Goal: Transaction & Acquisition: Purchase product/service

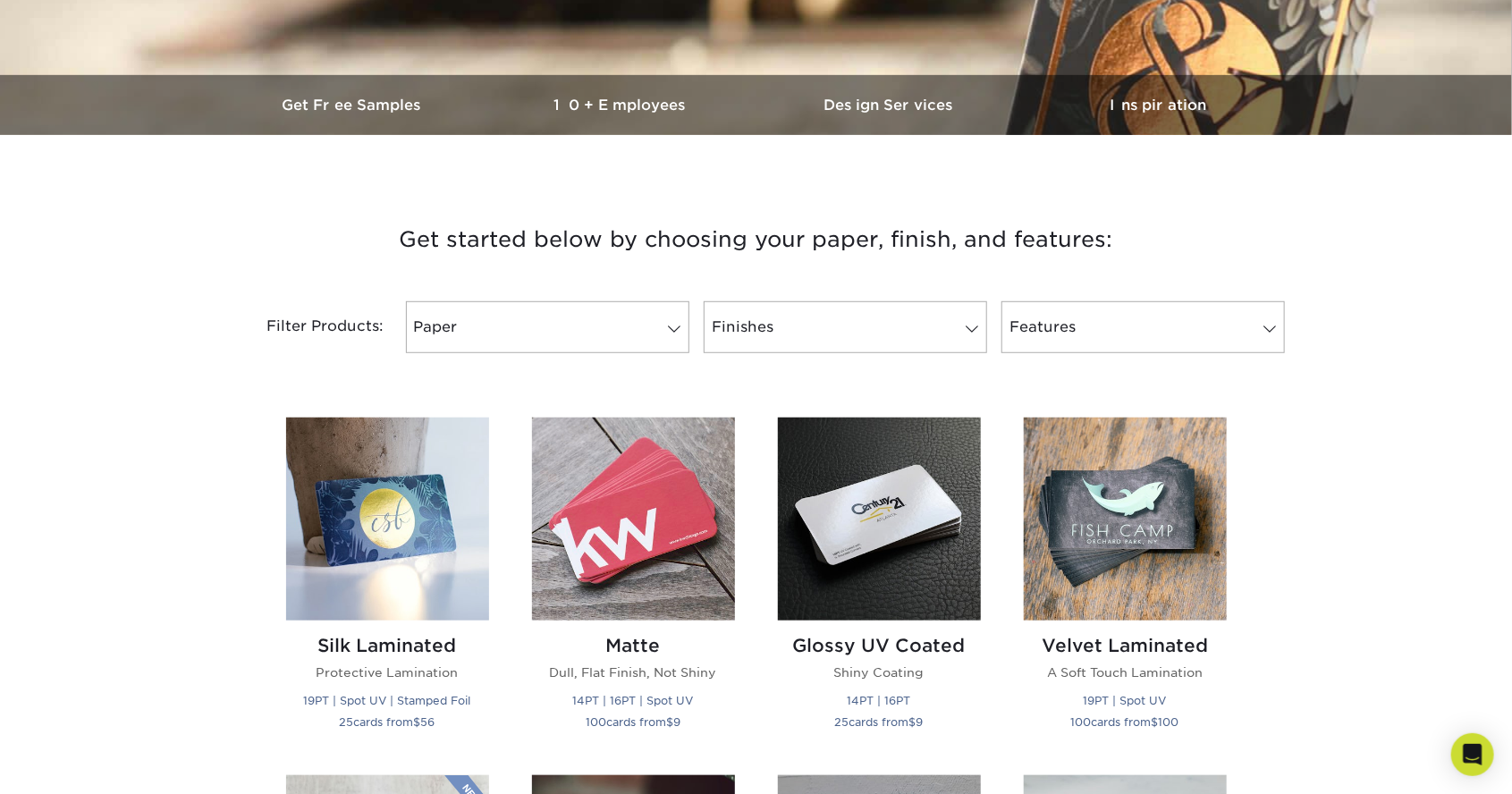
scroll to position [485, 0]
click at [666, 335] on span at bounding box center [674, 330] width 25 height 15
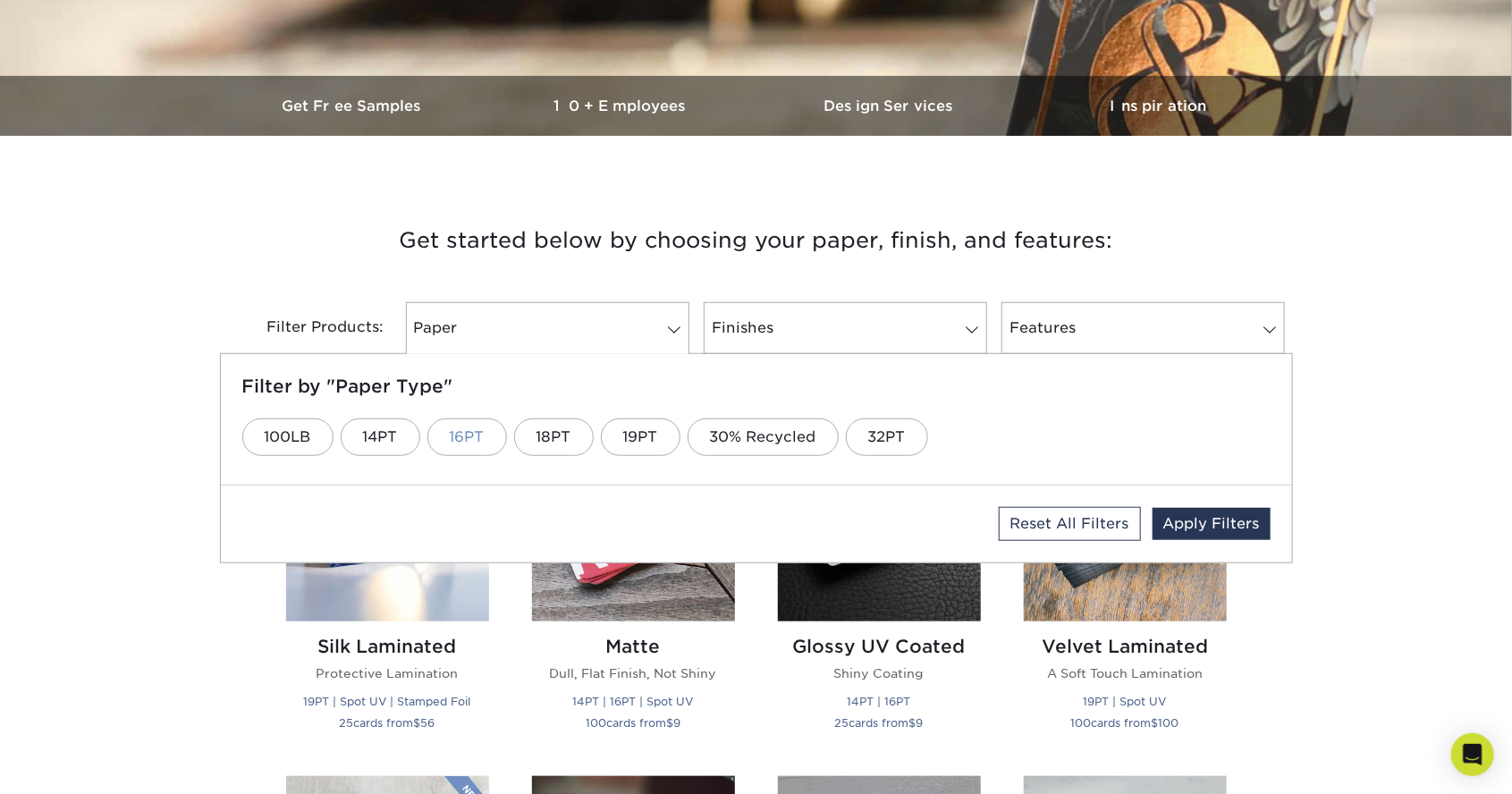
click at [470, 435] on link "16PT" at bounding box center [466, 437] width 80 height 37
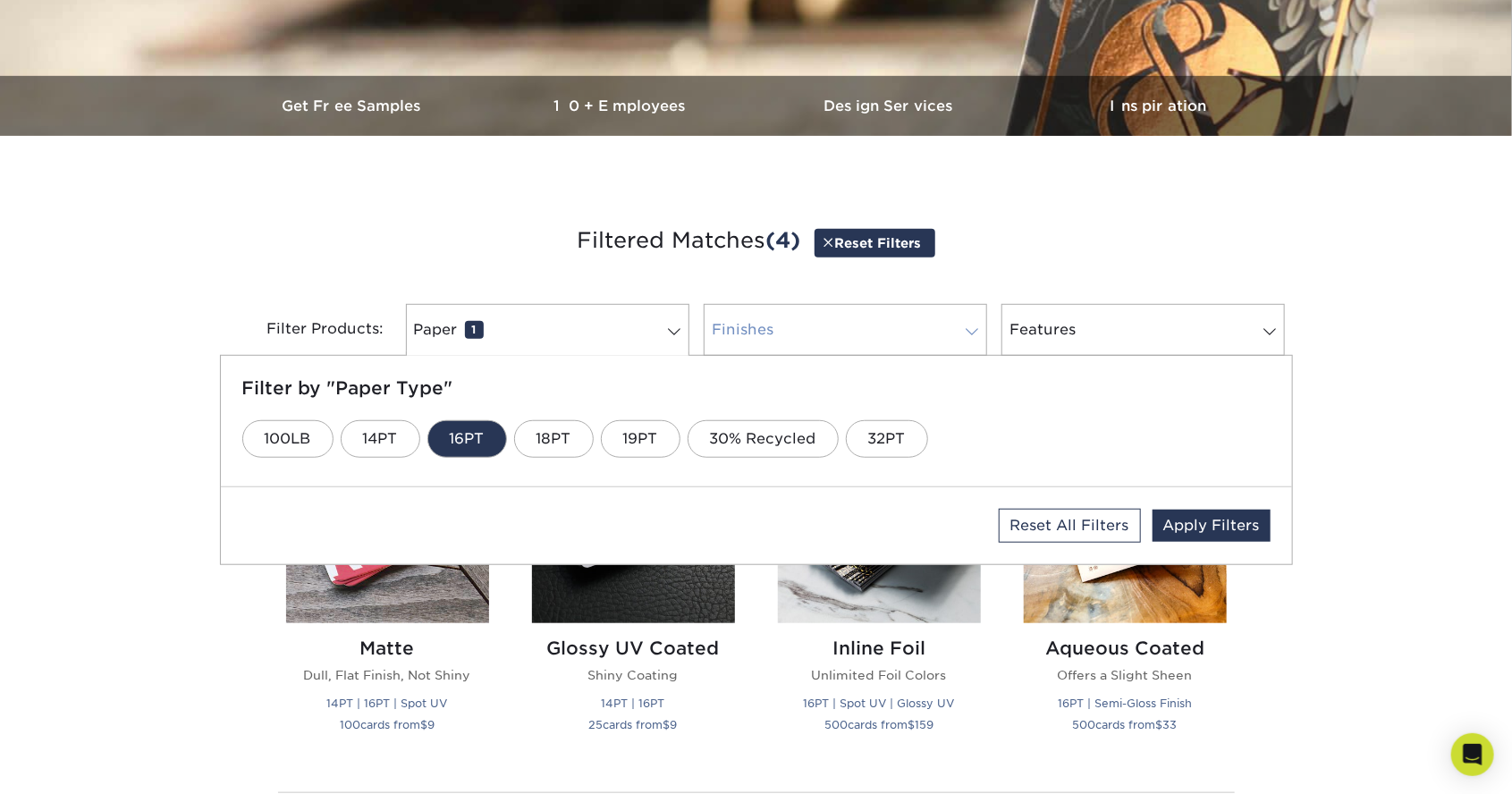
click at [810, 331] on link "Finishes 0" at bounding box center [845, 330] width 284 height 52
click at [297, 431] on link "Glossy UV" at bounding box center [303, 439] width 122 height 37
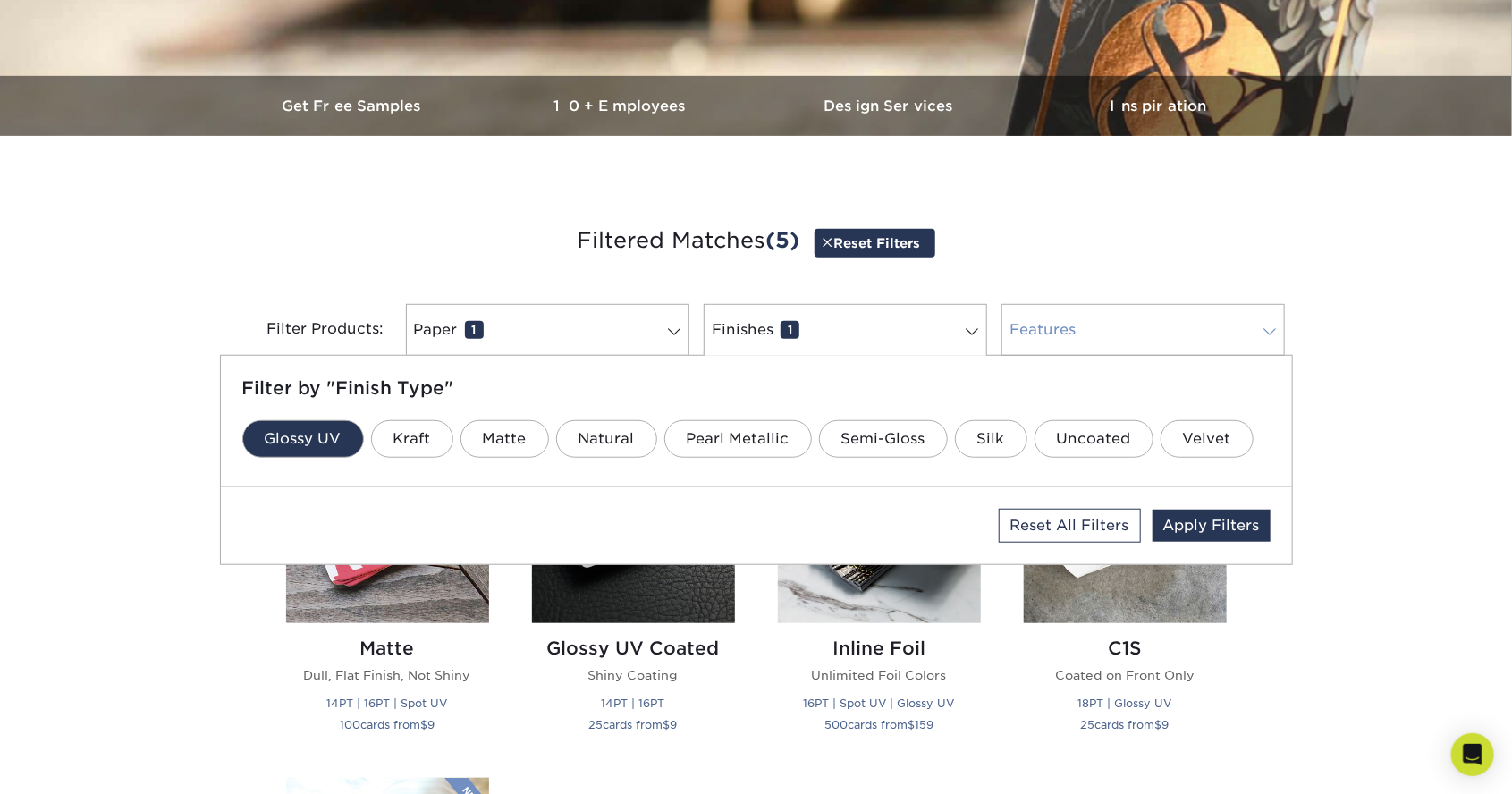
click at [1075, 340] on link "Features 0" at bounding box center [1143, 330] width 284 height 52
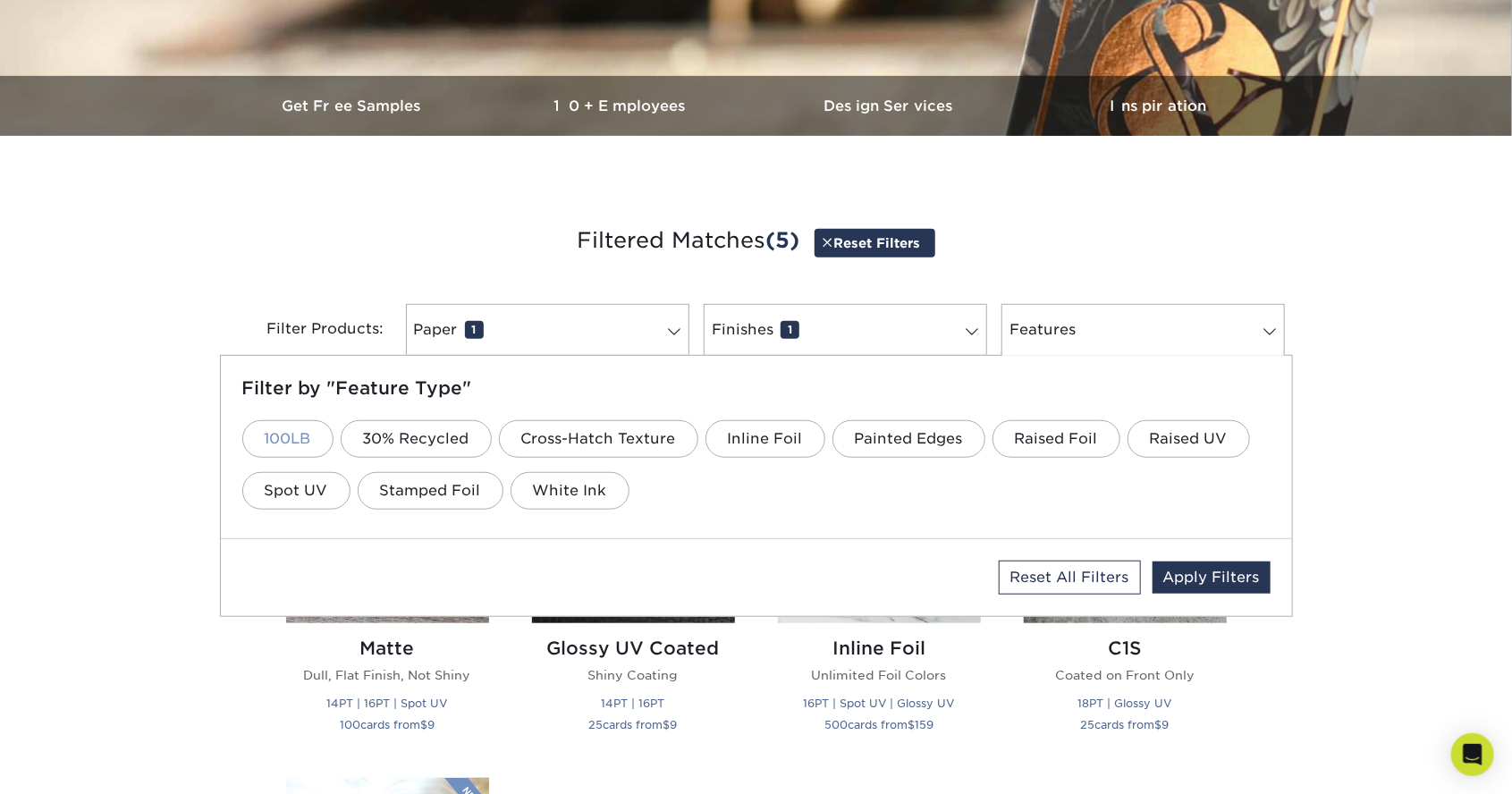
click at [288, 431] on link "100LB" at bounding box center [288, 439] width 91 height 37
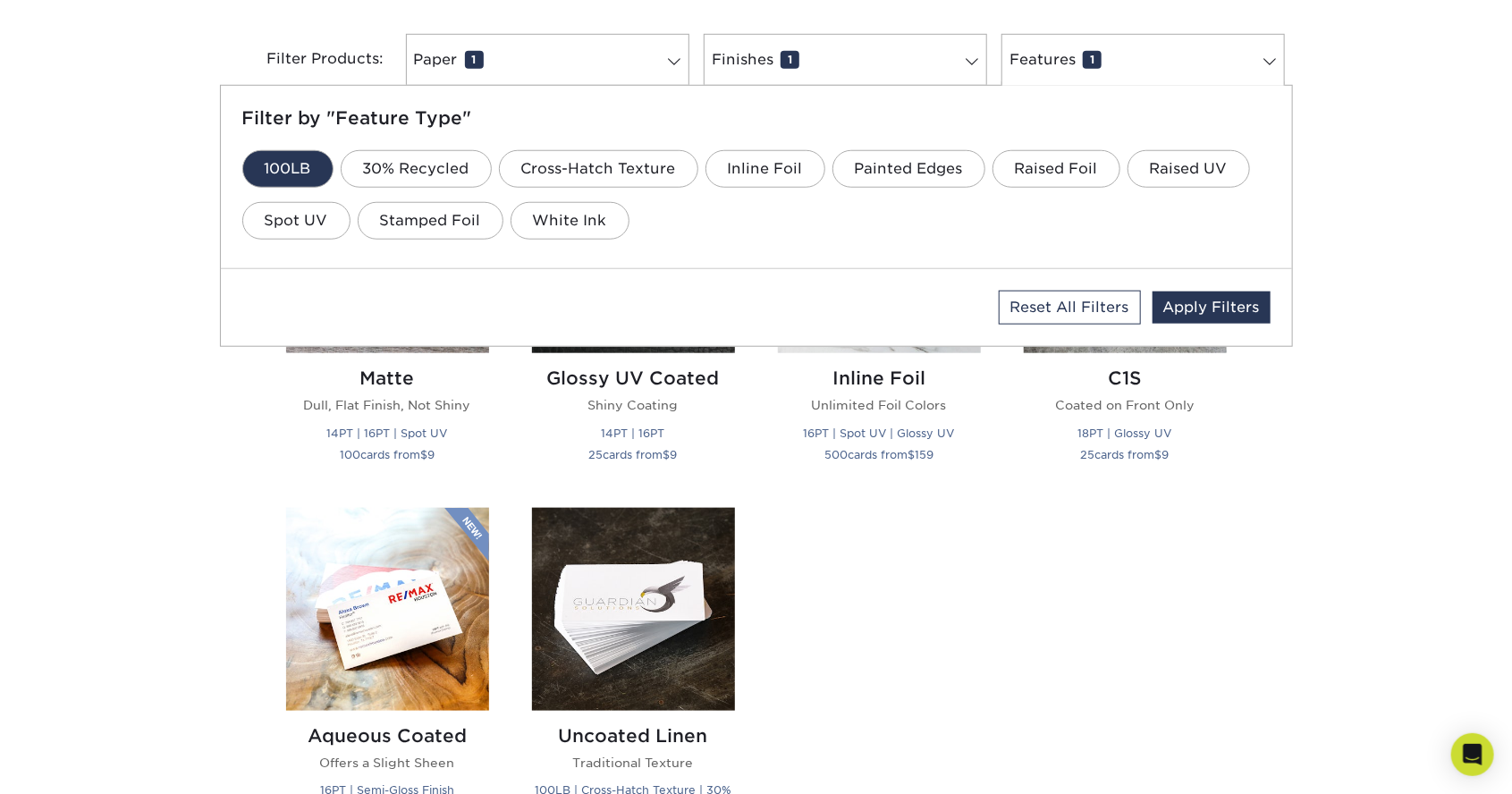
scroll to position [762, 0]
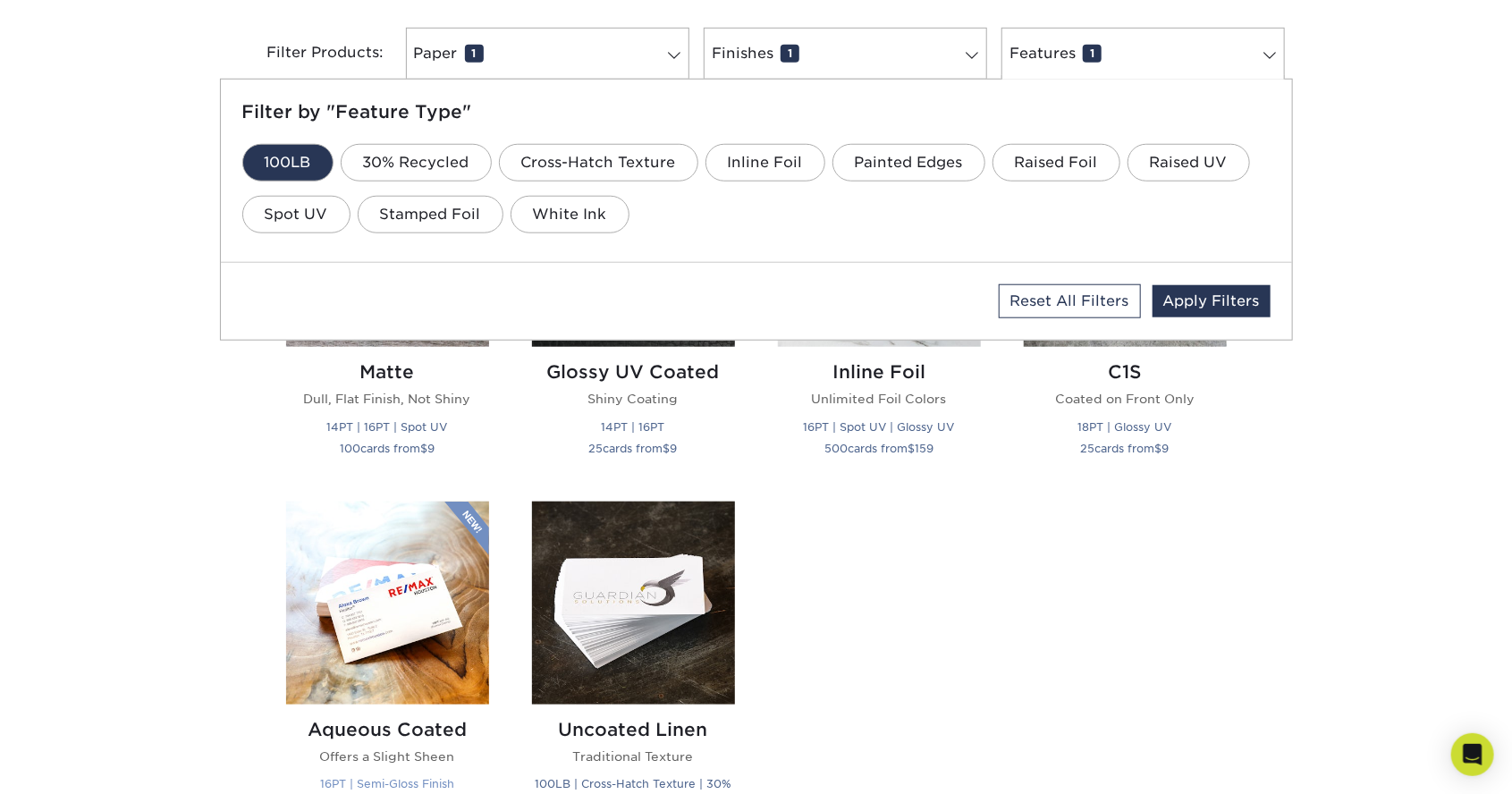
click at [381, 592] on img at bounding box center [387, 603] width 203 height 203
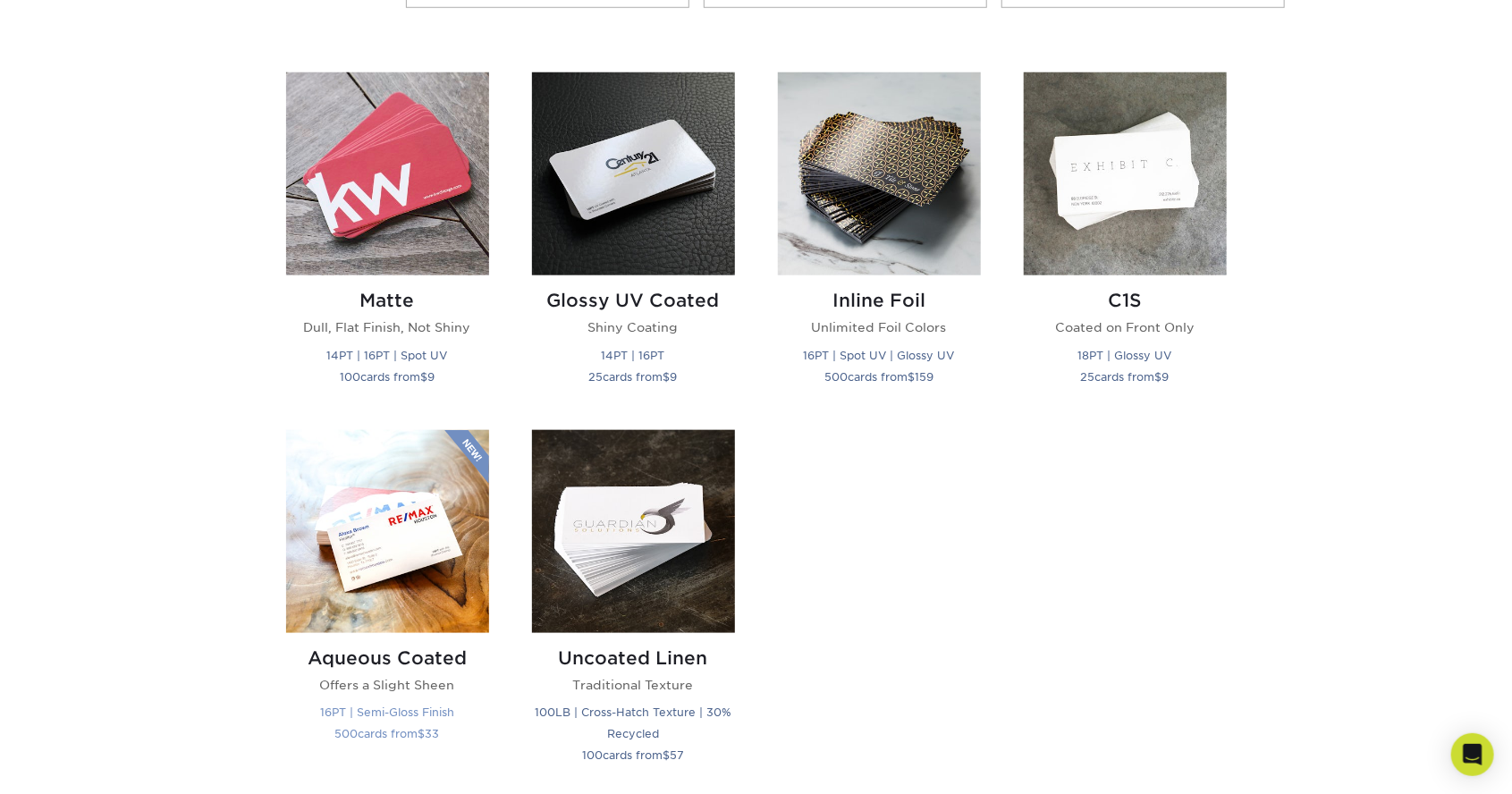
scroll to position [847, 0]
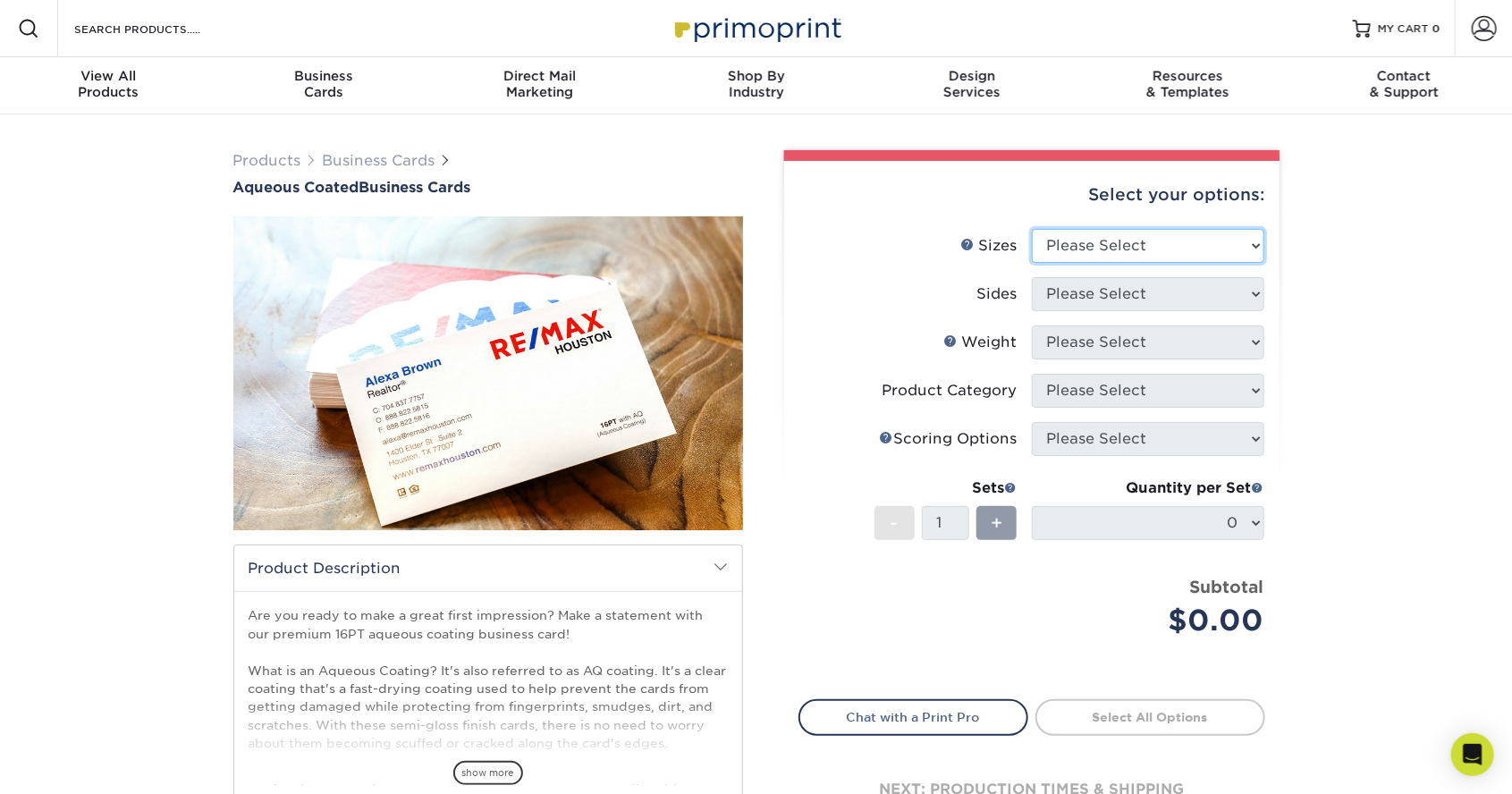
click at [1252, 251] on select "Please Select 1.5" x 3.5" - Mini 1.75" x 3.5" - Mini 2" x 3" - Mini 2" x 3.5" -…" at bounding box center [1148, 245] width 233 height 34
select select "2.50x2.50"
click at [1032, 229] on select "Please Select 1.5" x 3.5" - Mini 1.75" x 3.5" - Mini 2" x 3" - Mini 2" x 3.5" -…" at bounding box center [1148, 245] width 233 height 34
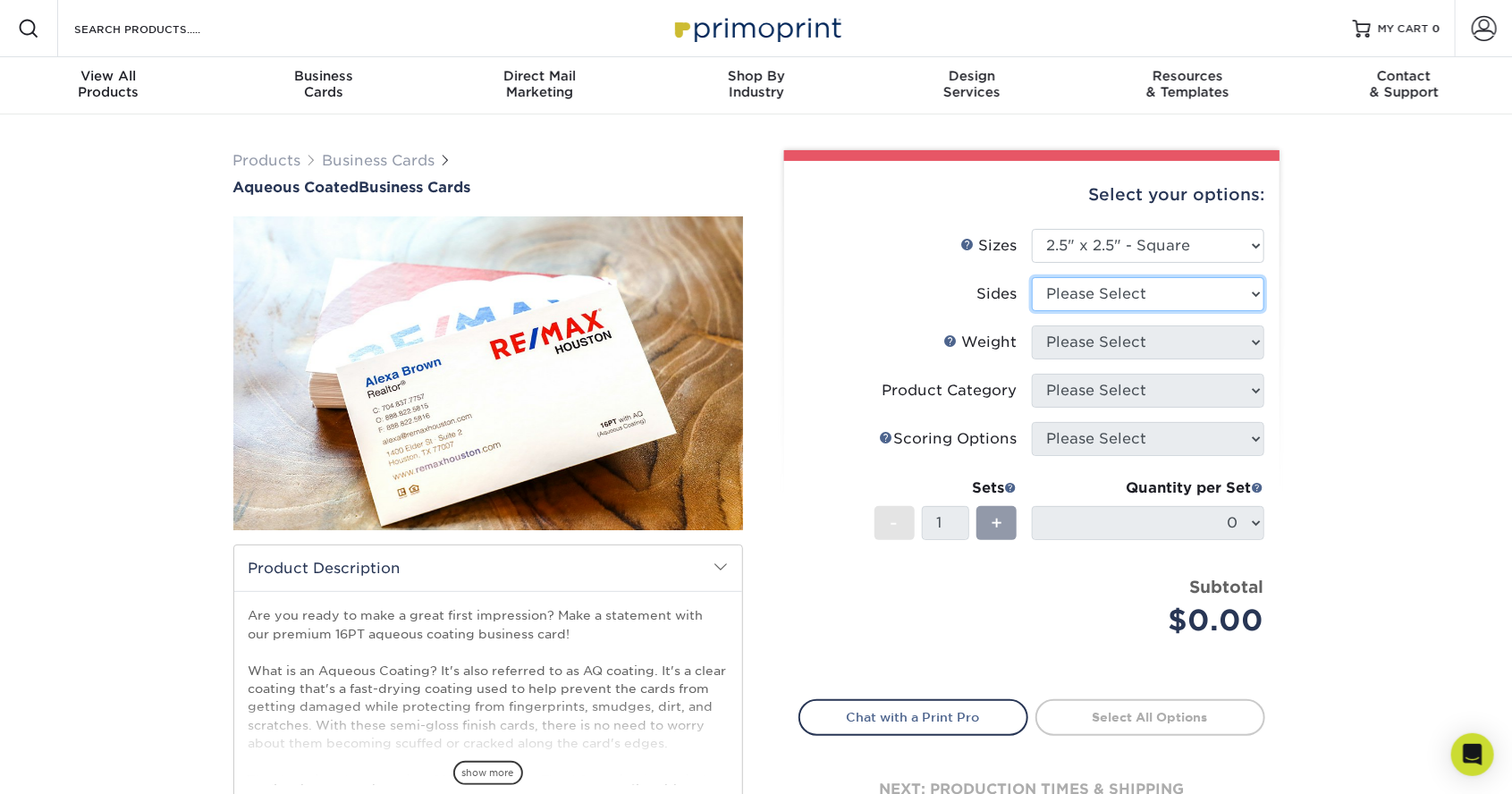
click at [1257, 299] on select "Please Select Print Both Sides Print Front Only" at bounding box center [1148, 293] width 233 height 34
select select "13abbda7-1d64-4f25-8bb2-c179b224825d"
click at [1032, 277] on select "Please Select Print Both Sides Print Front Only" at bounding box center [1148, 293] width 233 height 34
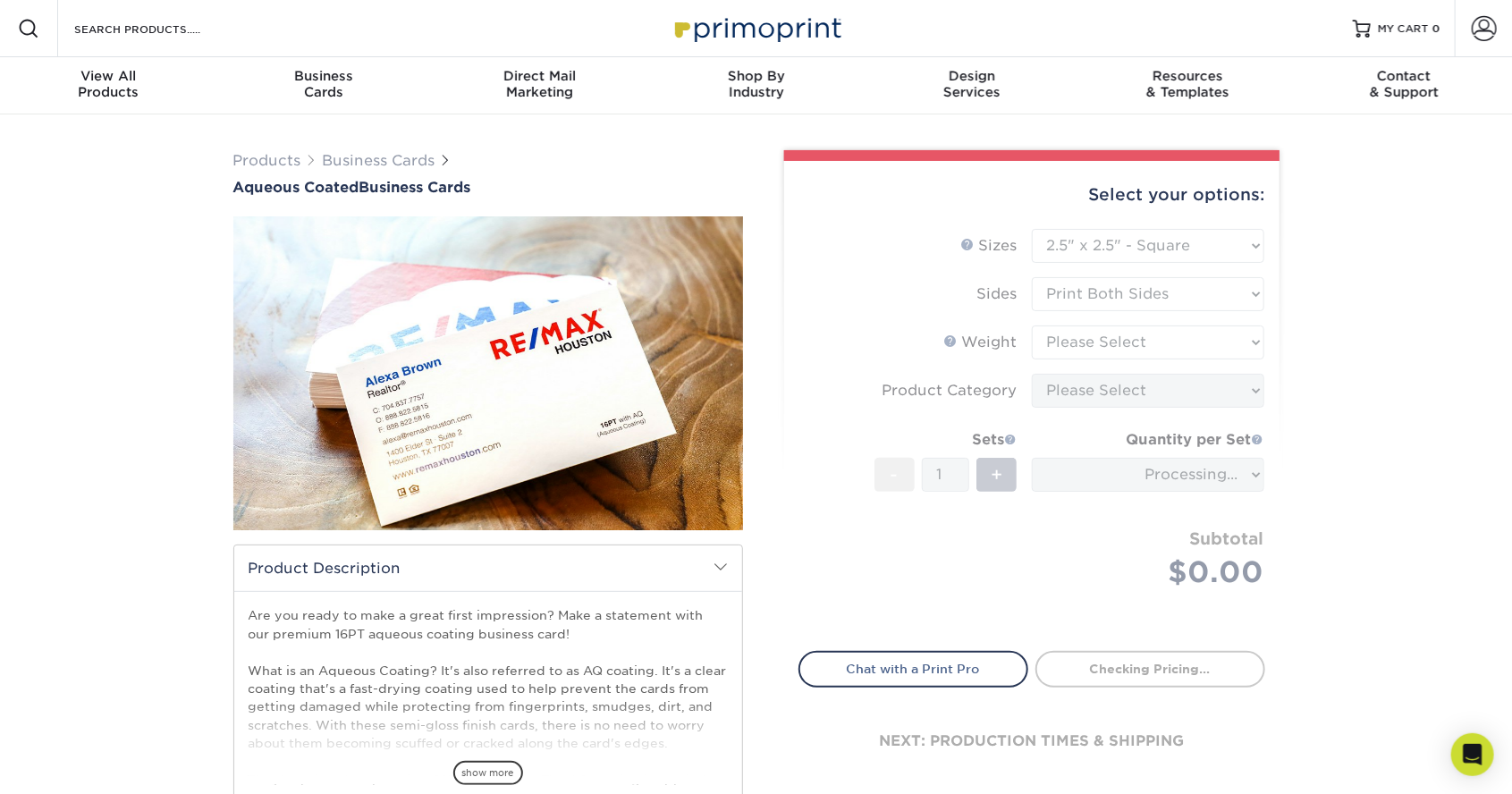
click at [1248, 348] on form "Sizes Help Sizes Please Select 1.5" x 3.5" - Mini 1.75" x 3.5" - Mini 2" x 3" -…" at bounding box center [1031, 429] width 466 height 401
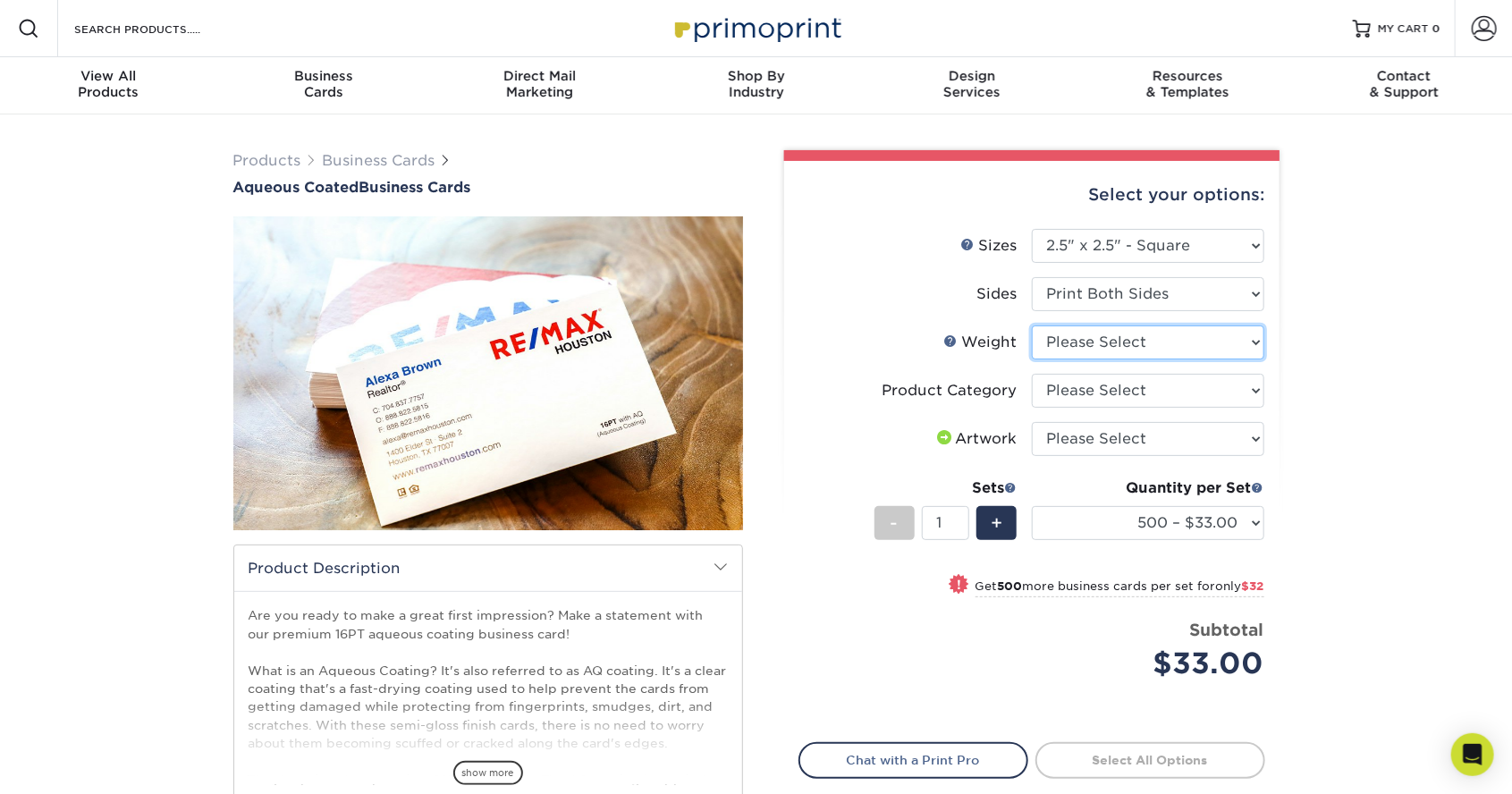
click at [1249, 353] on select "Please Select 16PT" at bounding box center [1148, 342] width 233 height 34
select select "16PT"
click at [1032, 325] on select "Please Select 16PT" at bounding box center [1148, 342] width 233 height 34
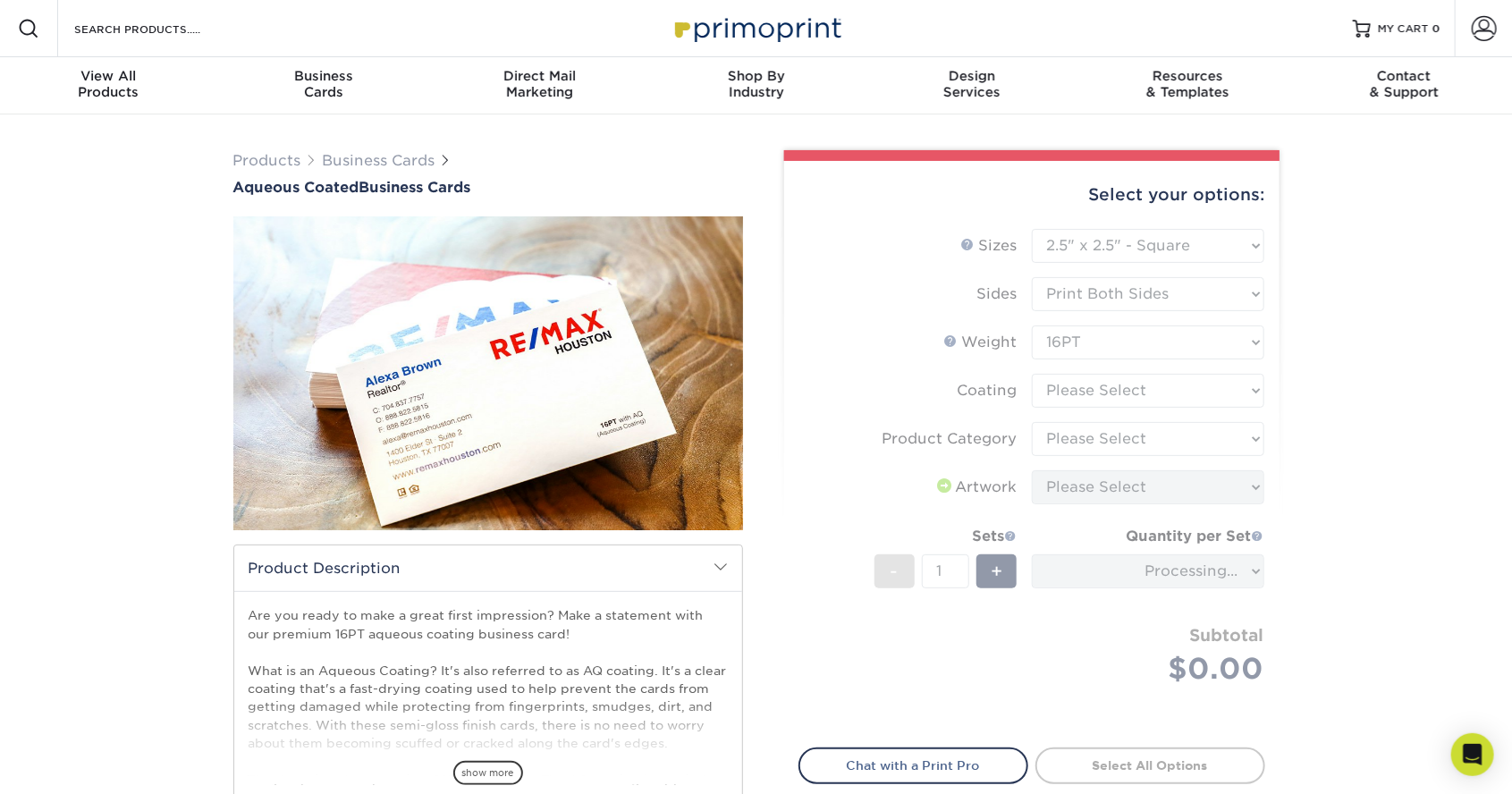
click at [1258, 396] on form "Sizes Help Sizes Please Select 1.5" x 3.5" - Mini 1.75" x 3.5" - Mini 2" x 3" -…" at bounding box center [1031, 477] width 466 height 498
click at [1251, 398] on form "Sizes Help Sizes Please Select 1.5" x 3.5" - Mini 1.75" x 3.5" - Mini 2" x 3" -…" at bounding box center [1031, 477] width 466 height 498
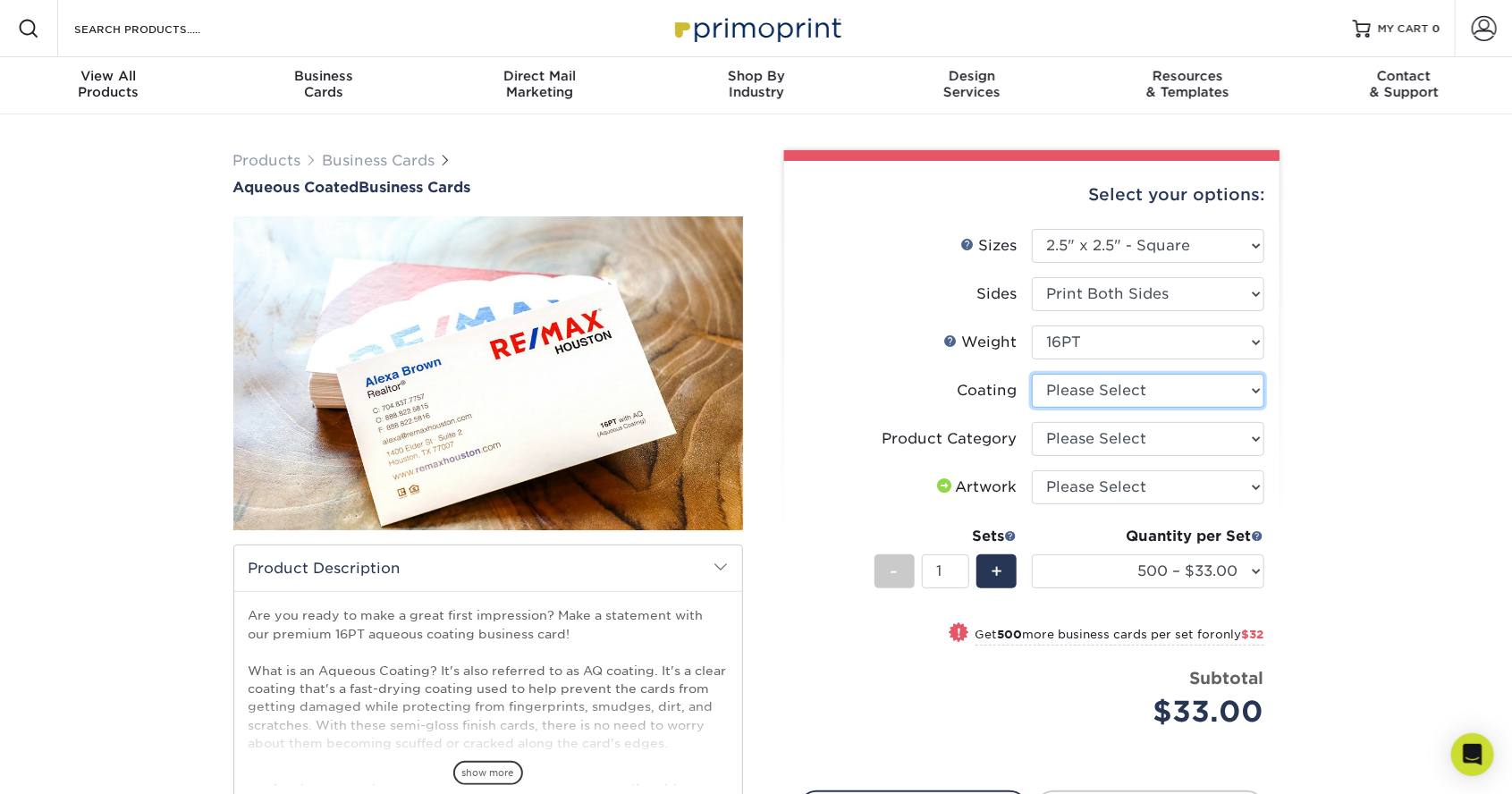
click at [1259, 397] on select at bounding box center [1148, 391] width 233 height 34
select select "d41dab50-ff65-4f4f-bb17-2afe4d36ae33"
click at [1032, 374] on select at bounding box center [1148, 391] width 233 height 34
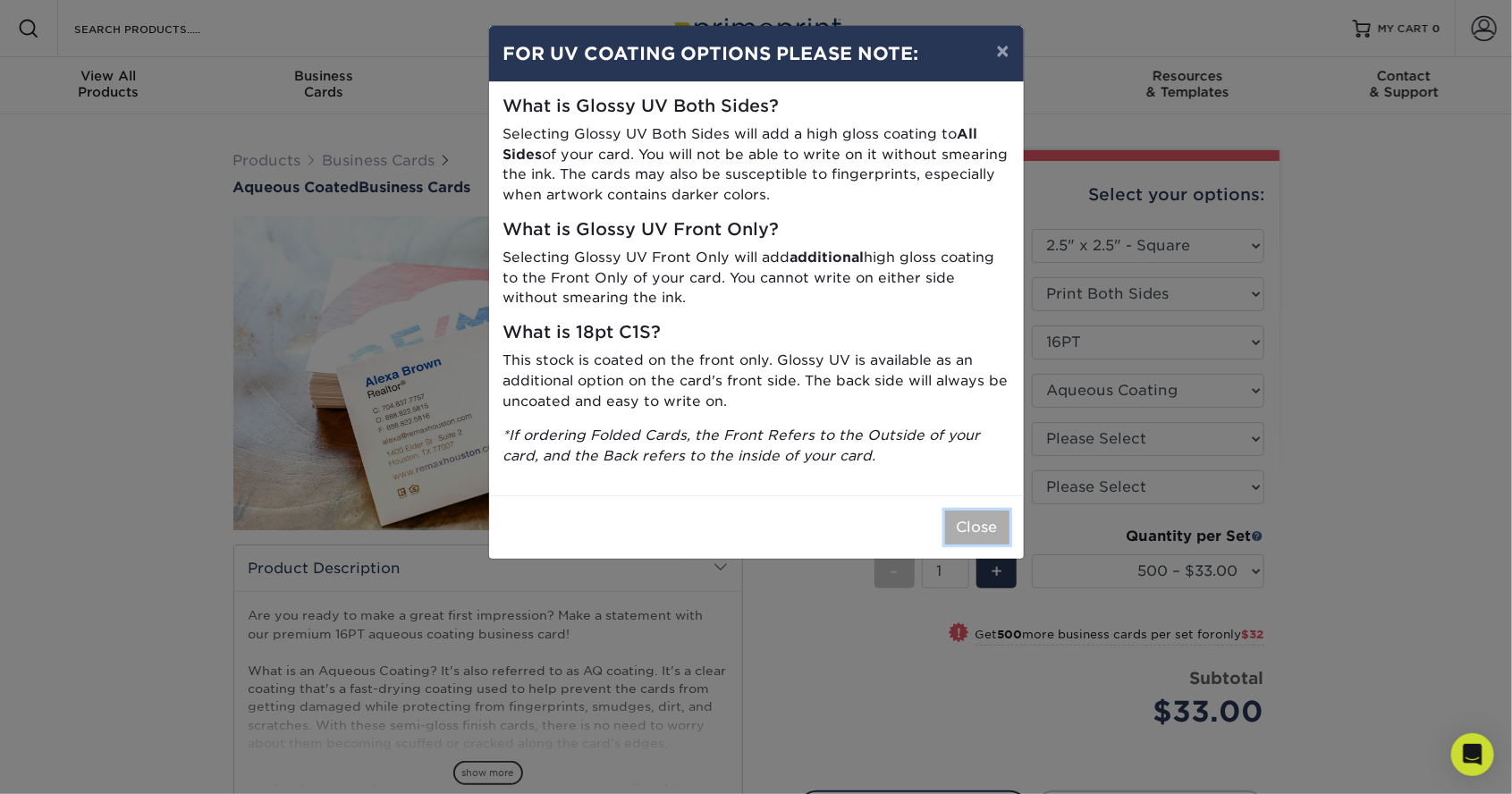
click at [973, 524] on button "Close" at bounding box center [977, 527] width 65 height 34
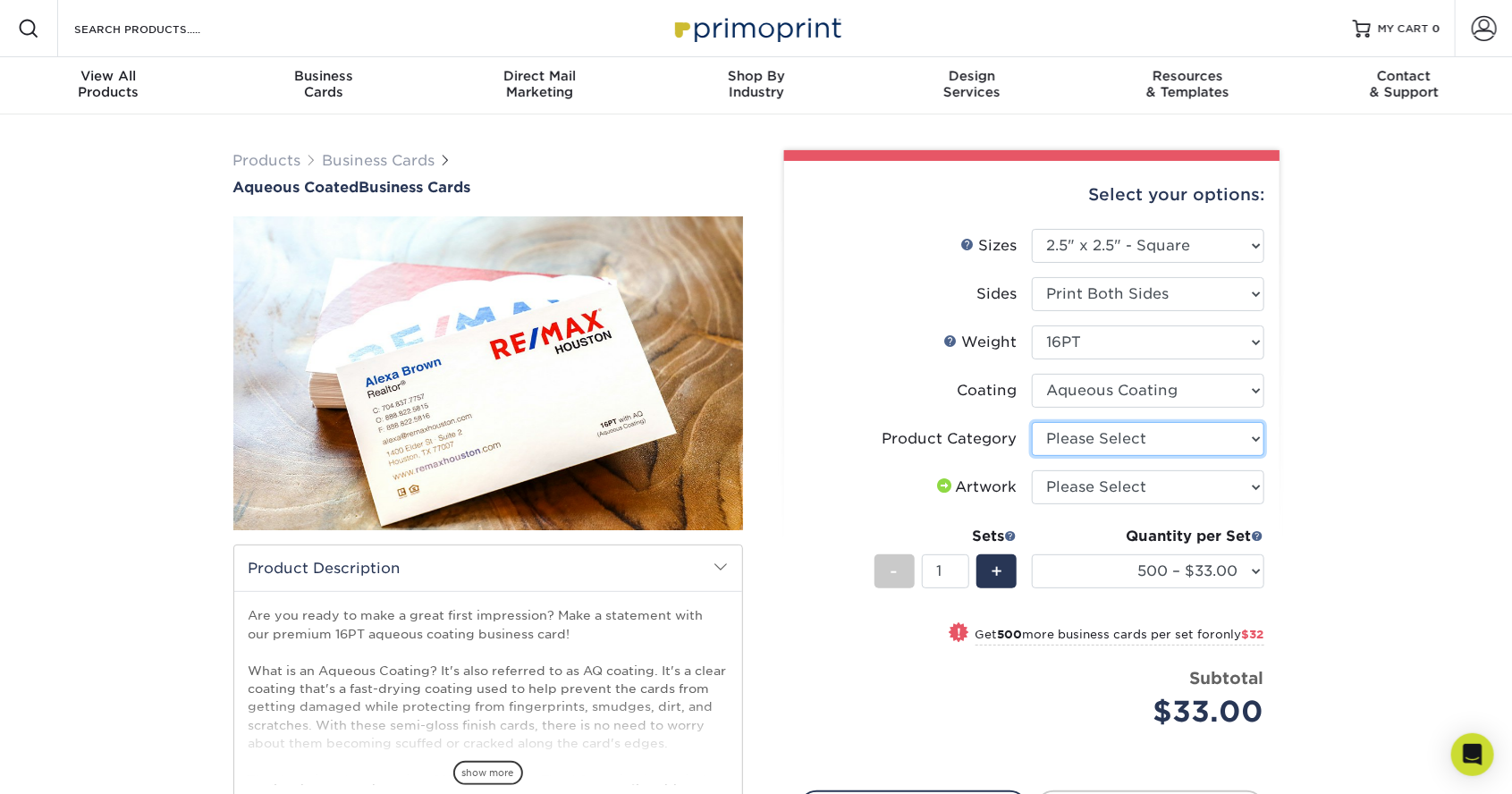
click at [1241, 445] on select "Please Select Business Cards" at bounding box center [1148, 439] width 233 height 34
select select "3b5148f1-0588-4f88-a218-97bcfdce65c1"
click at [1032, 422] on select "Please Select Business Cards" at bounding box center [1148, 439] width 233 height 34
click at [1237, 484] on select "Please Select I will upload files I need a design - $100" at bounding box center [1148, 487] width 233 height 34
select select "upload"
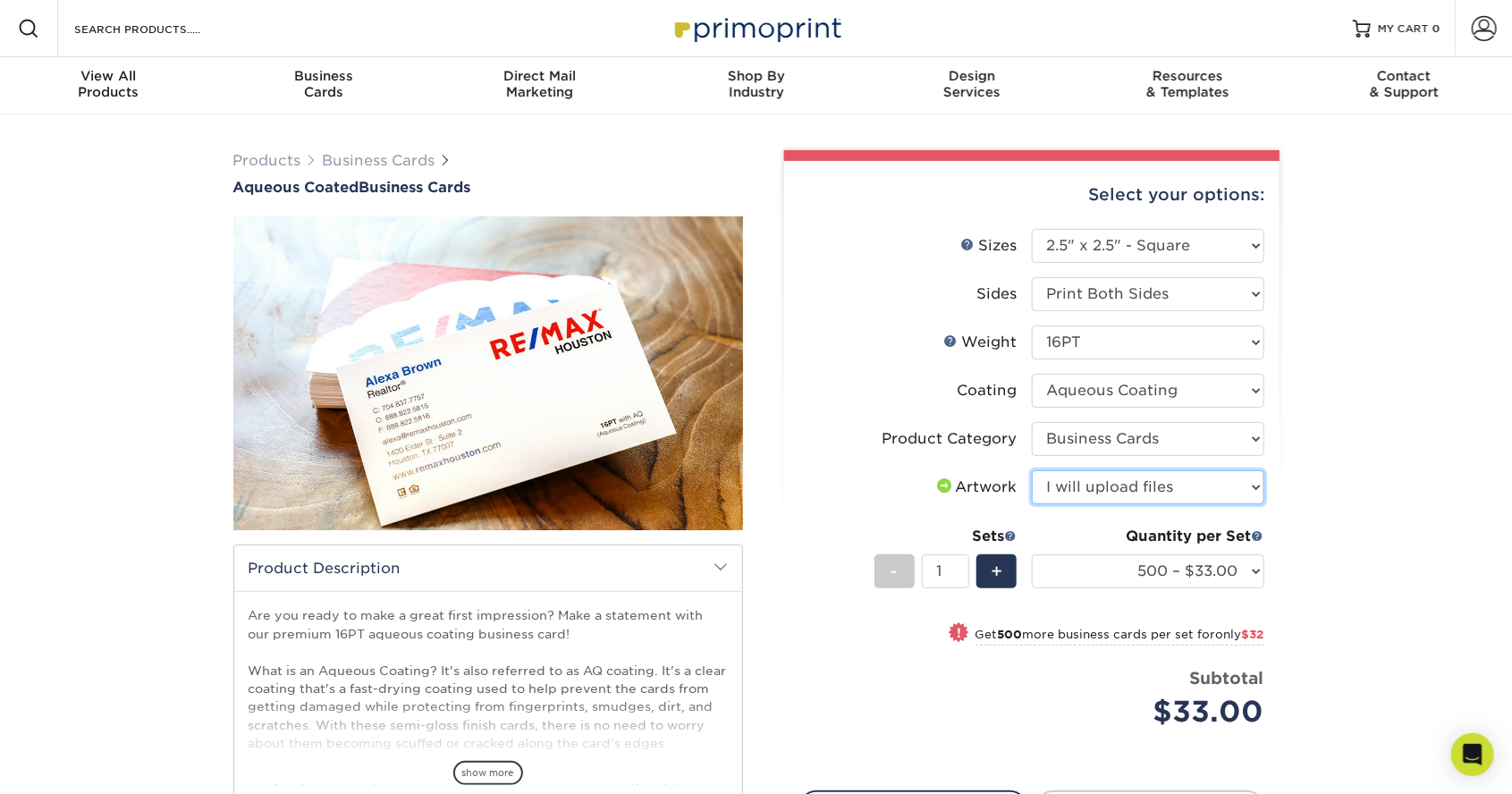
click at [1032, 470] on select "Please Select I will upload files I need a design - $100" at bounding box center [1148, 487] width 233 height 34
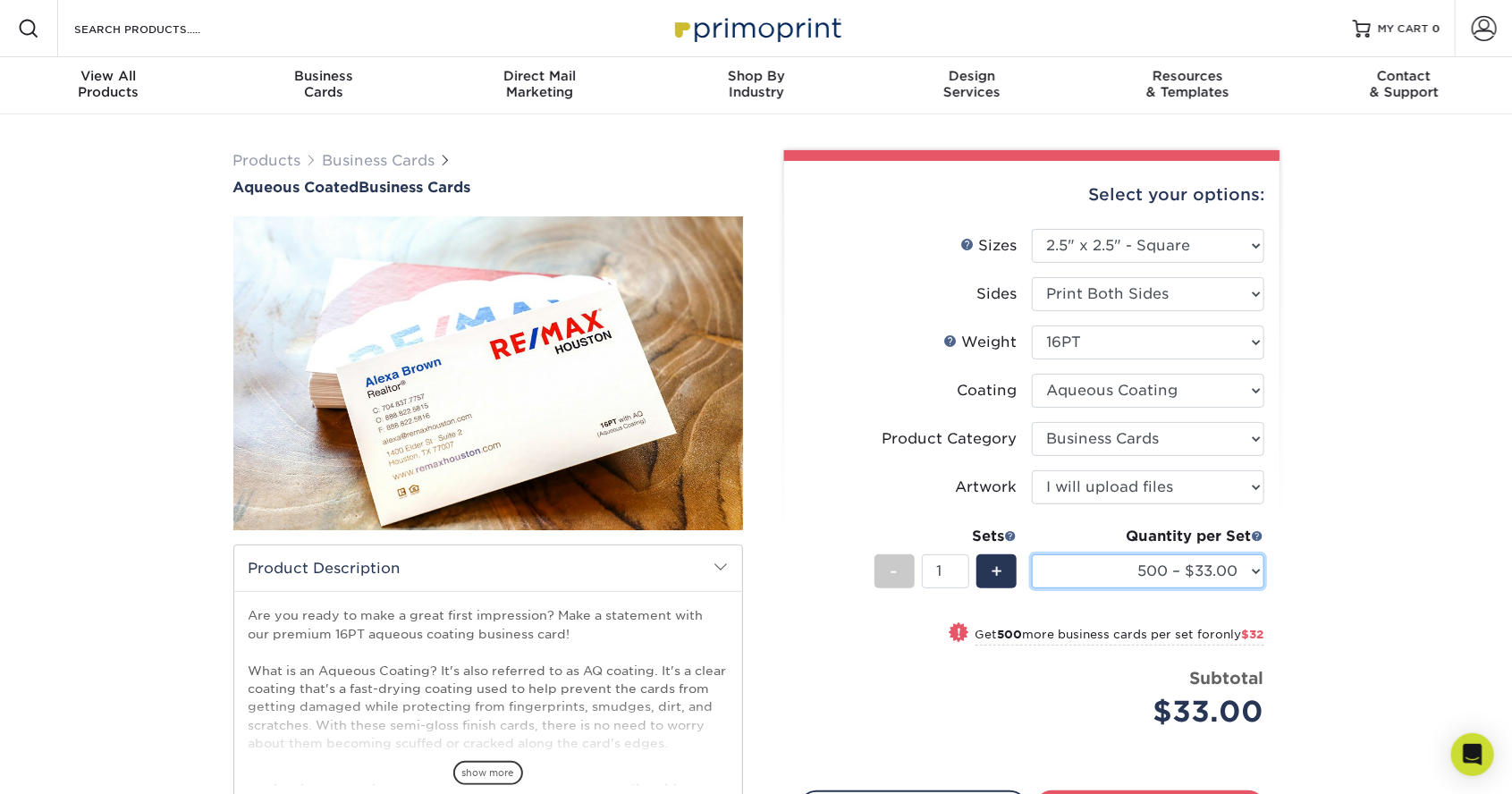
click at [1105, 576] on select "500 – $33.00 1000 – $65.00 2500 – $103.00 5000 – $171.00 7500 – $224.00 10000 –…" at bounding box center [1148, 571] width 233 height 34
click at [1349, 322] on div "Products Business Cards Aqueous Coated Business Cards show more $" at bounding box center [756, 563] width 1512 height 897
click at [994, 580] on span "+" at bounding box center [997, 570] width 12 height 26
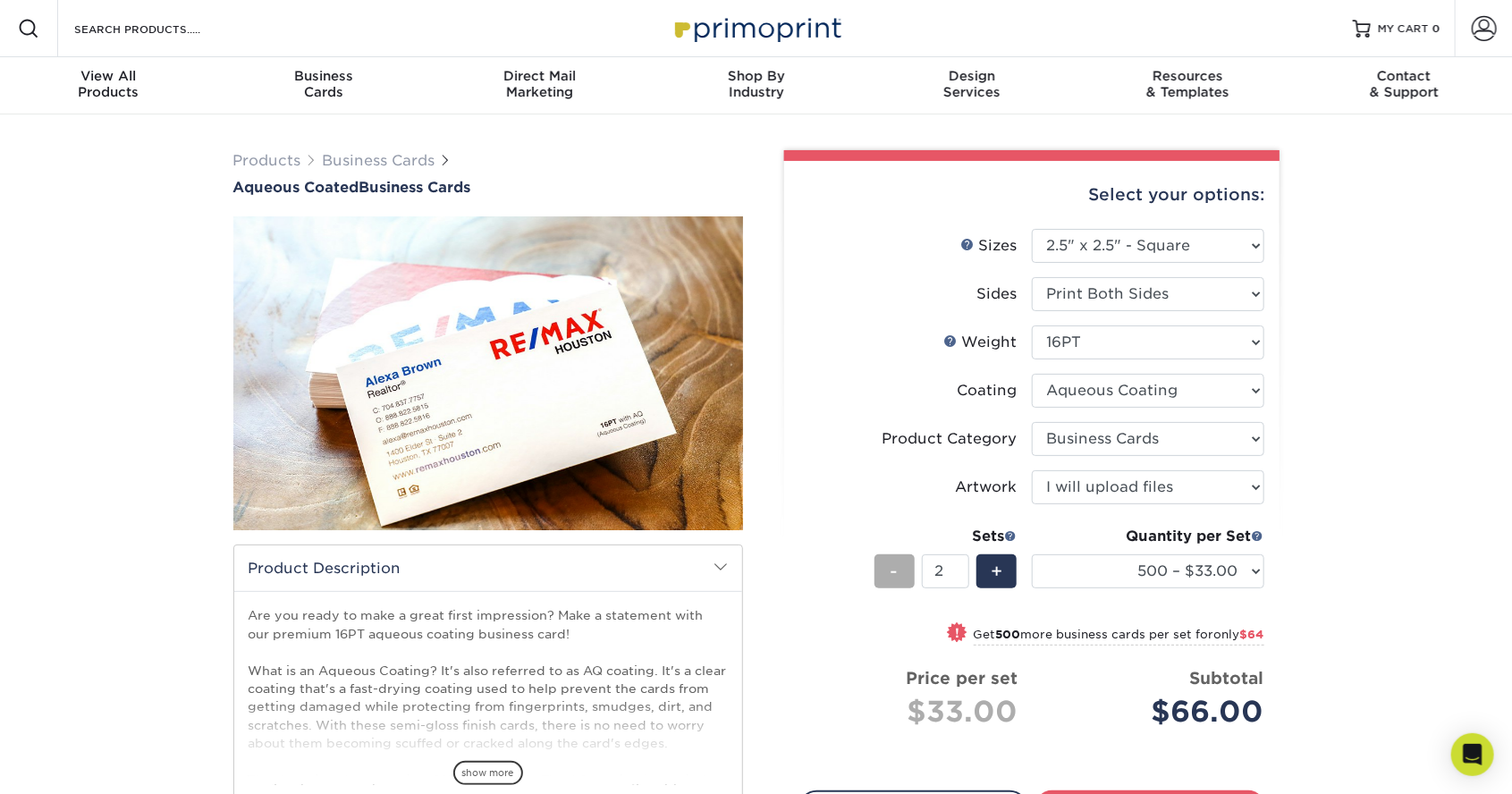
click at [888, 579] on div "-" at bounding box center [893, 571] width 40 height 34
type input "1"
